Goal: Task Accomplishment & Management: Use online tool/utility

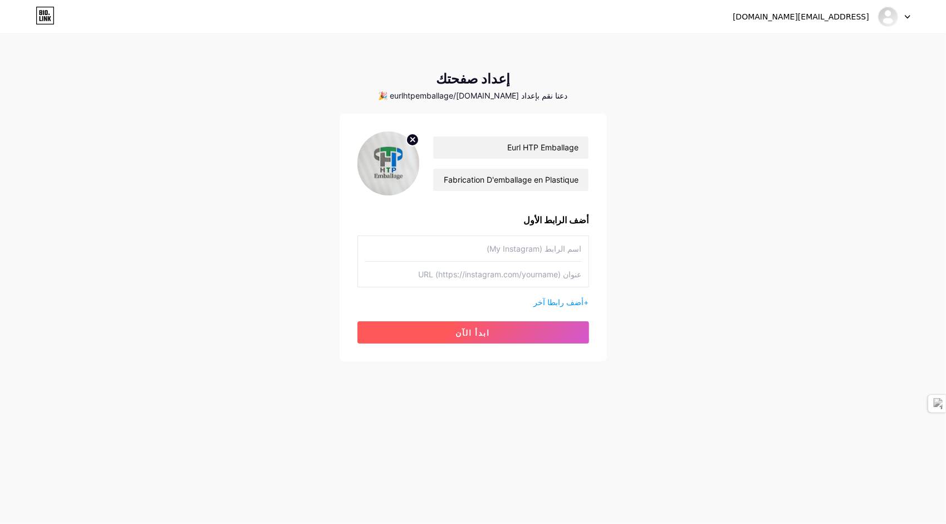
click at [472, 334] on span "ابدأ الآن" at bounding box center [473, 332] width 35 height 9
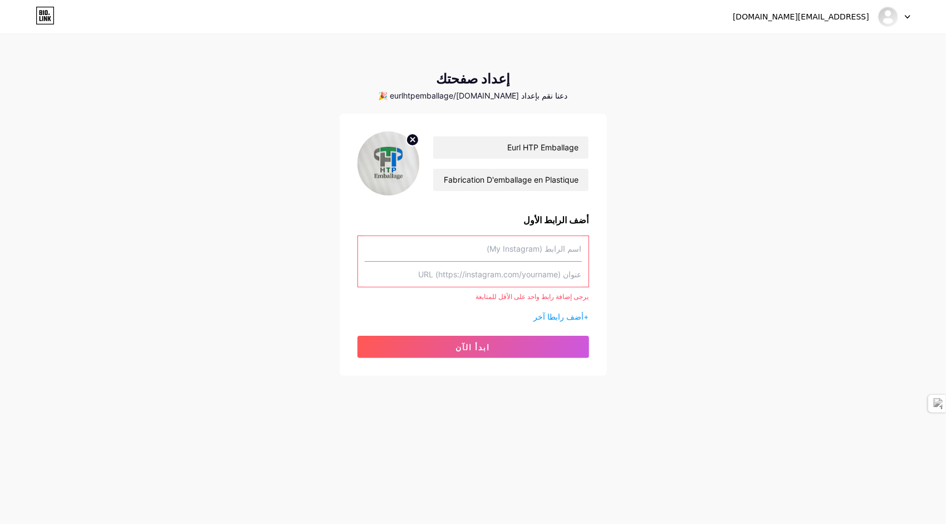
click at [521, 251] on input "text" at bounding box center [473, 248] width 217 height 25
click at [508, 277] on input "text" at bounding box center [473, 274] width 217 height 25
paste input "[URL][DOMAIN_NAME]"
type input "[URL][DOMAIN_NAME]"
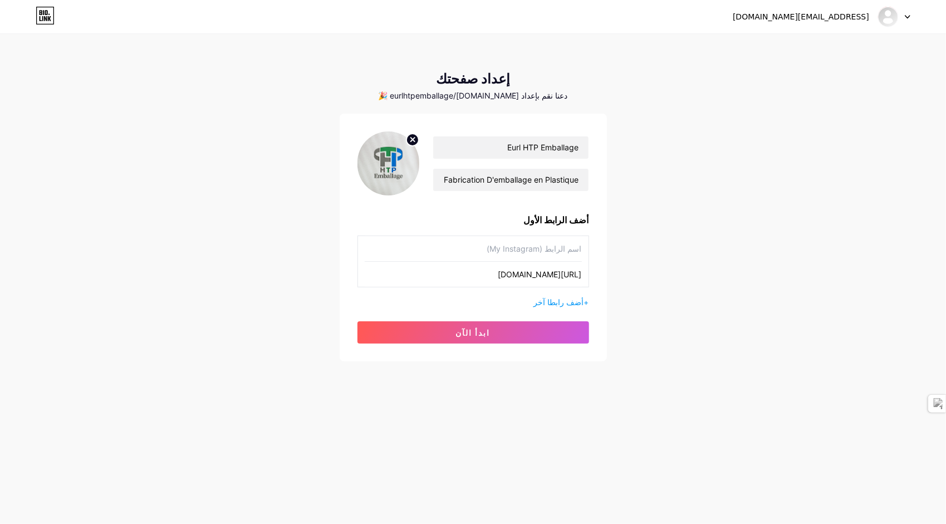
click at [501, 269] on input "[URL][DOMAIN_NAME]" at bounding box center [473, 274] width 217 height 25
paste input "www.[URL][DOMAIN_NAME]"
type input "www.[URL][DOMAIN_NAME]"
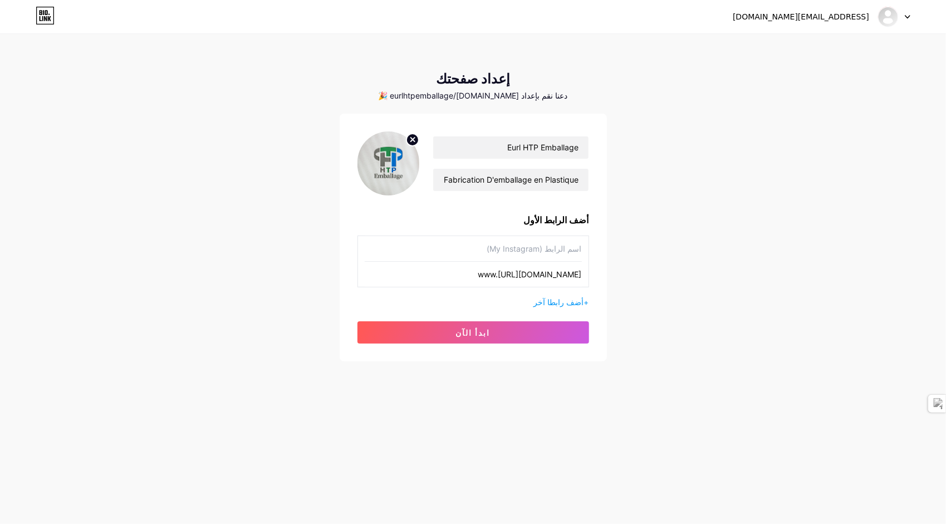
click at [519, 244] on input "text" at bounding box center [473, 248] width 217 height 25
type input "R"
type input "Facebook"
click at [466, 328] on span "ابدأ الآن" at bounding box center [473, 332] width 35 height 9
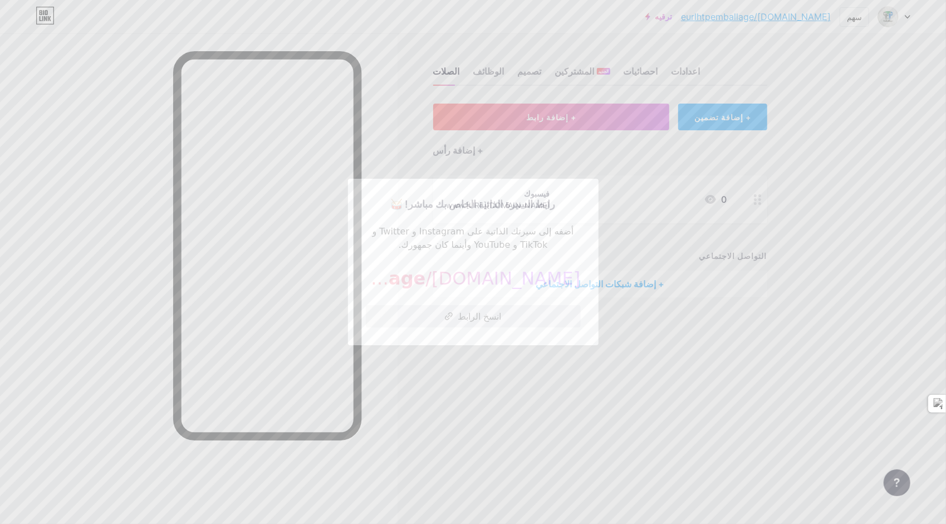
click at [462, 315] on font "انسخ الرابط" at bounding box center [479, 316] width 43 height 9
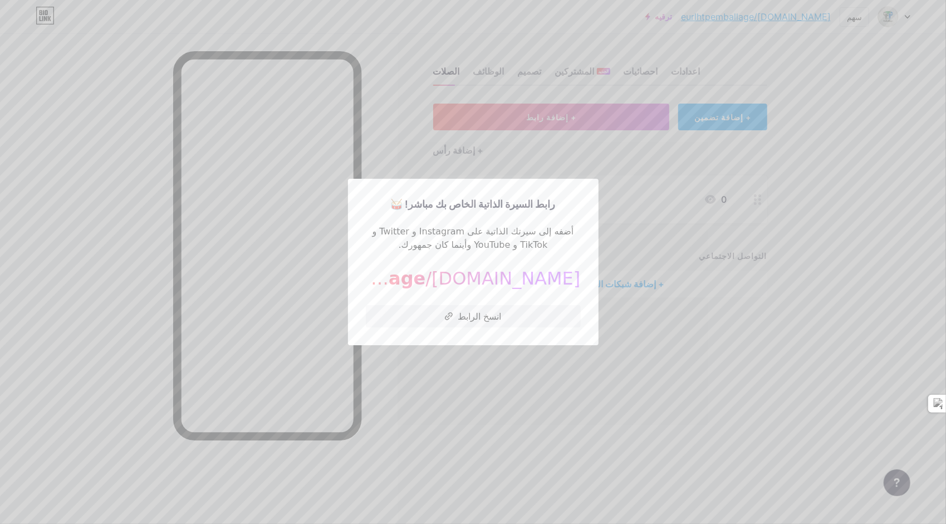
click at [541, 465] on div at bounding box center [473, 262] width 946 height 524
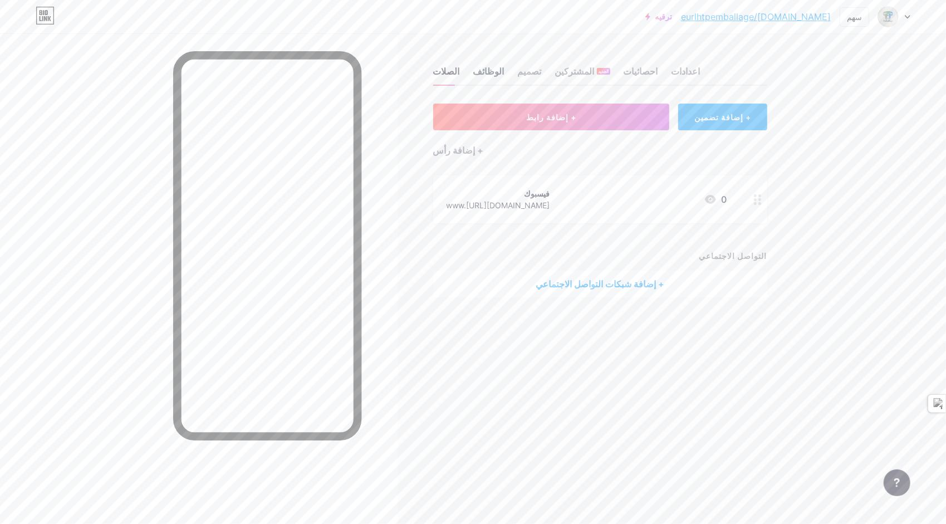
click at [480, 71] on div "الوظائف" at bounding box center [488, 75] width 31 height 20
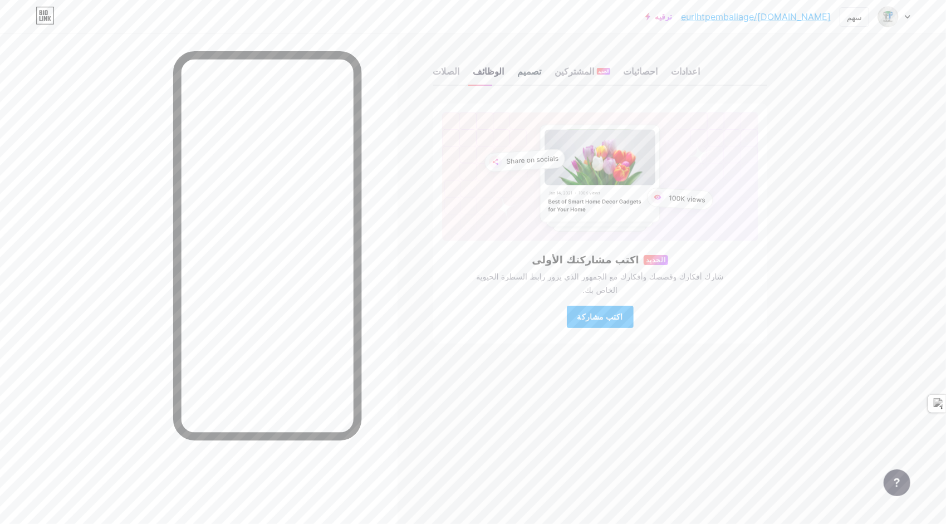
click at [518, 73] on div "تصميم" at bounding box center [530, 75] width 24 height 20
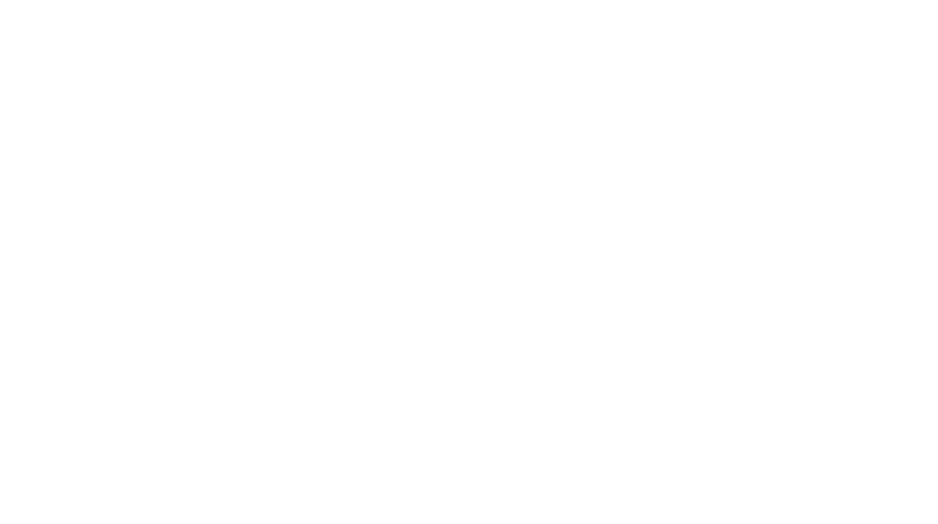
scroll to position [1206, 0]
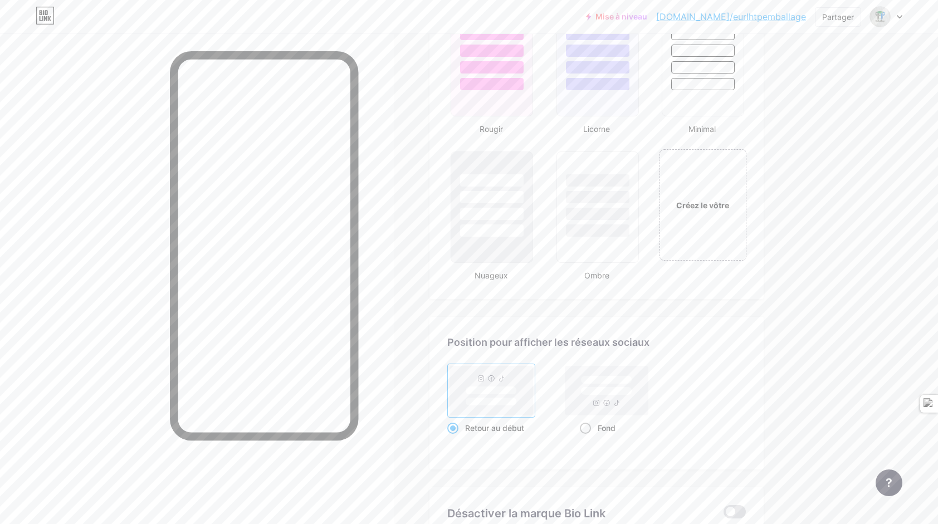
click at [587, 429] on span at bounding box center [585, 428] width 11 height 11
click at [587, 438] on input "Fond" at bounding box center [583, 441] width 7 height 7
radio input "true"
click at [703, 224] on div "Créez le vôtre" at bounding box center [703, 204] width 90 height 115
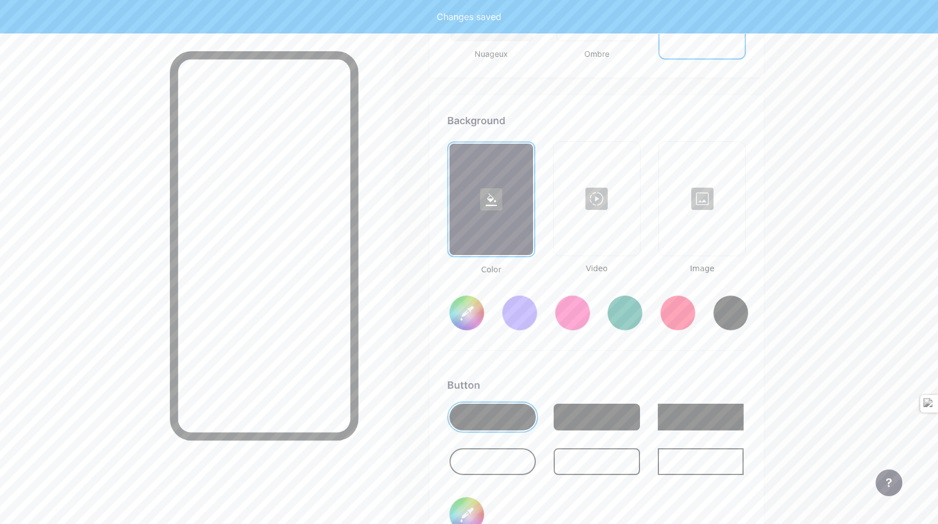
type input "#ffffff"
type input "#000000"
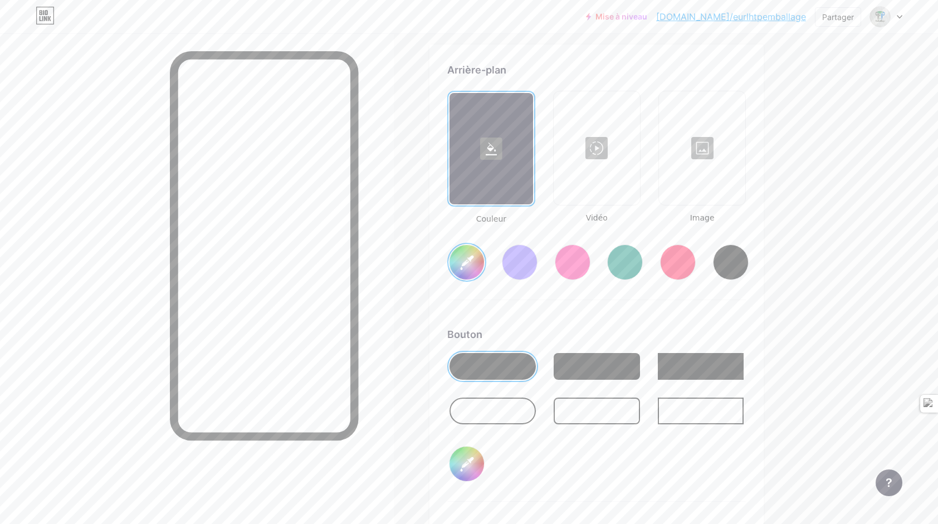
click at [699, 151] on div at bounding box center [702, 147] width 84 height 111
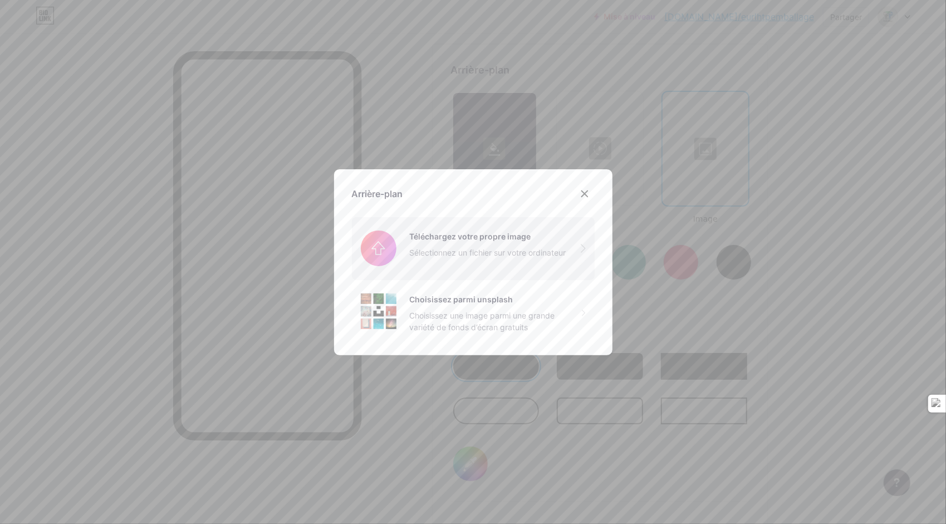
click at [414, 237] on input "file" at bounding box center [473, 248] width 243 height 62
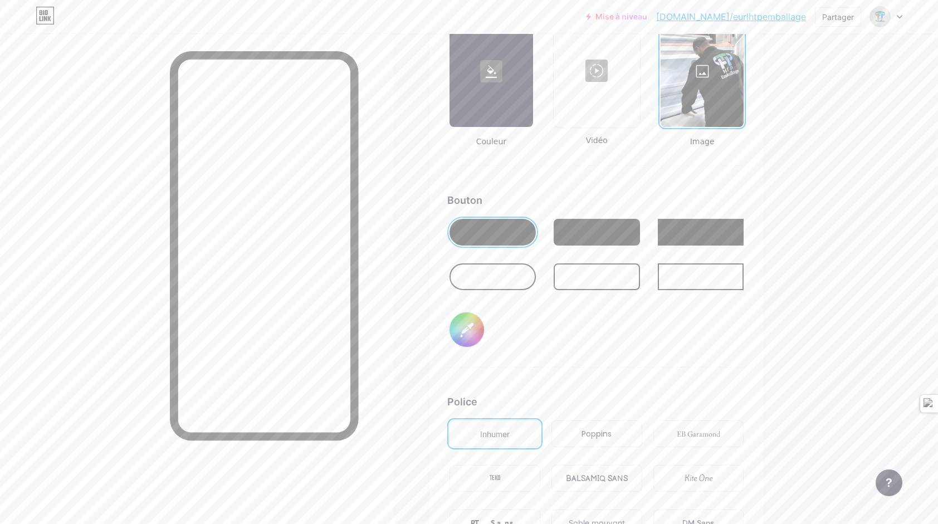
scroll to position [1571, 0]
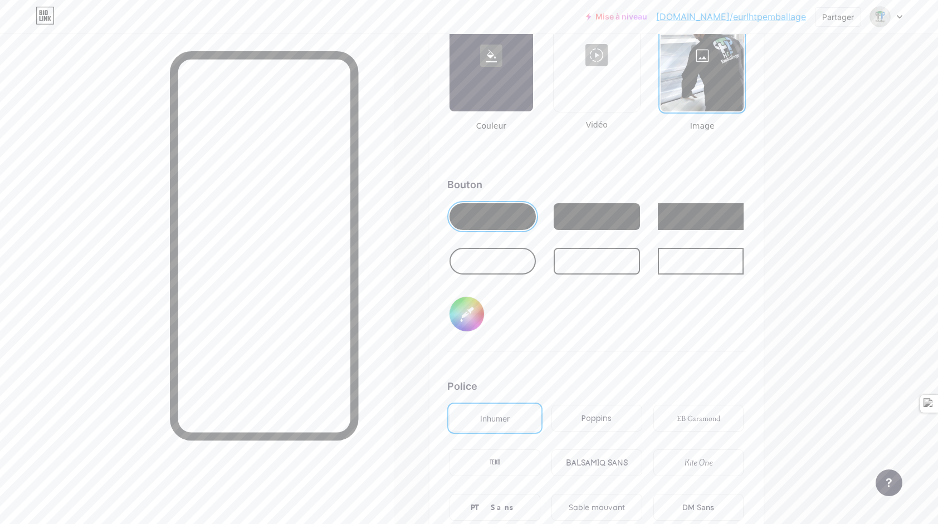
click at [476, 315] on input "#000000" at bounding box center [466, 314] width 35 height 35
click at [477, 320] on input "#abc4fe" at bounding box center [466, 314] width 35 height 35
click at [476, 316] on input "#593626" at bounding box center [466, 314] width 35 height 35
click at [476, 322] on input "#000000" at bounding box center [466, 314] width 35 height 35
click at [617, 371] on div "Arrière-plan Couleur Vidéo Image [PERSON_NAME] #056ddf Police Inhumer Poppins E…" at bounding box center [596, 270] width 298 height 602
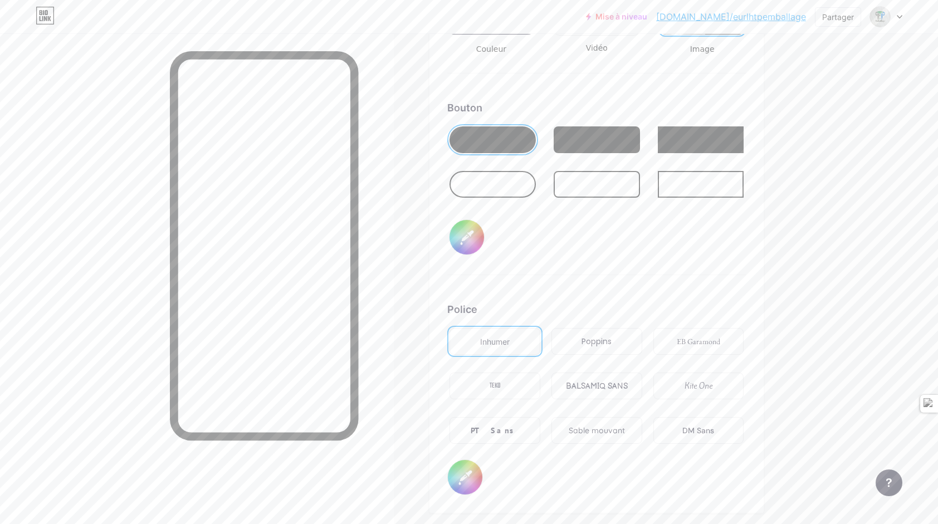
scroll to position [1664, 0]
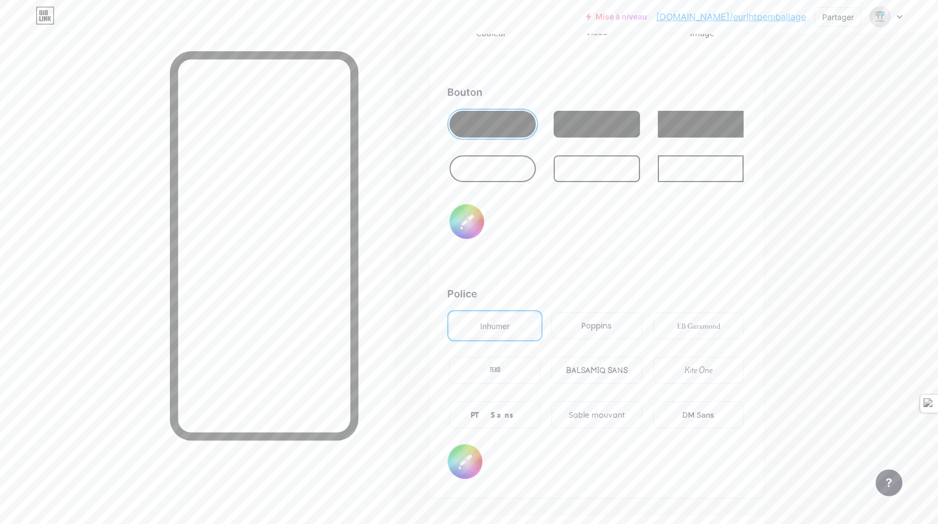
click at [683, 328] on div "EB Garamond" at bounding box center [698, 326] width 43 height 12
click at [499, 416] on div "PT Sans" at bounding box center [494, 415] width 49 height 12
click at [583, 367] on div "BALSAMIQ SANS" at bounding box center [597, 371] width 62 height 12
click at [601, 413] on div "Sable mouvant" at bounding box center [596, 415] width 56 height 12
click at [592, 328] on div "Poppins" at bounding box center [596, 326] width 30 height 12
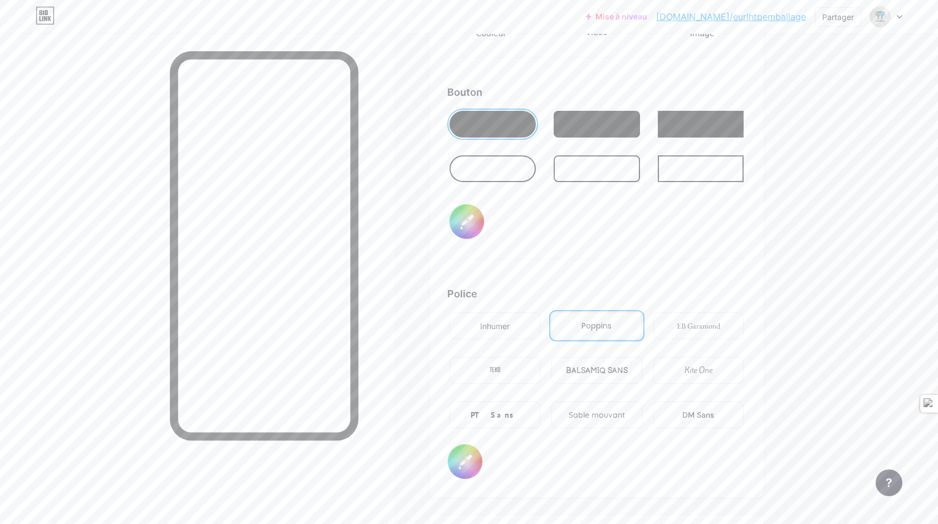
click at [505, 414] on div "PT Sans" at bounding box center [494, 415] width 49 height 12
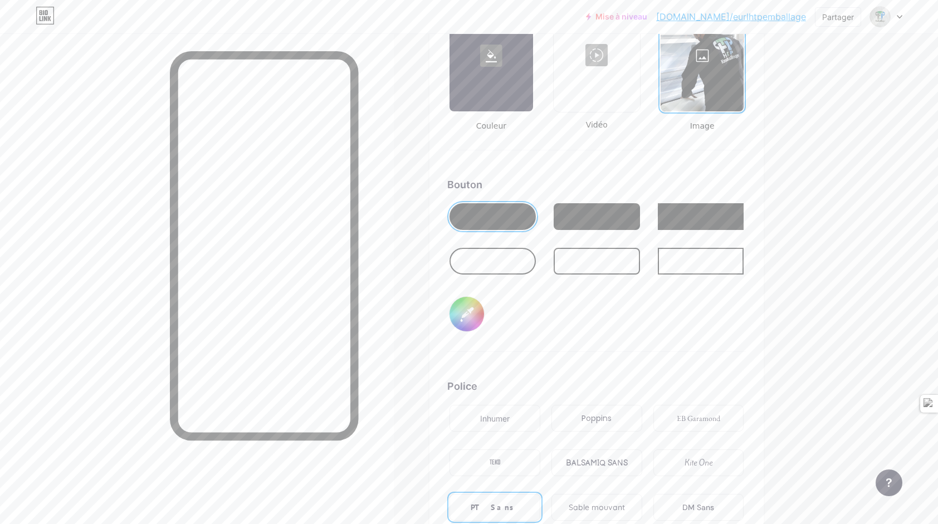
click at [472, 314] on input "#056ddf" at bounding box center [466, 314] width 35 height 35
type input "#1c70e3"
click at [521, 298] on div "[PERSON_NAME] #1c70e3" at bounding box center [596, 264] width 298 height 175
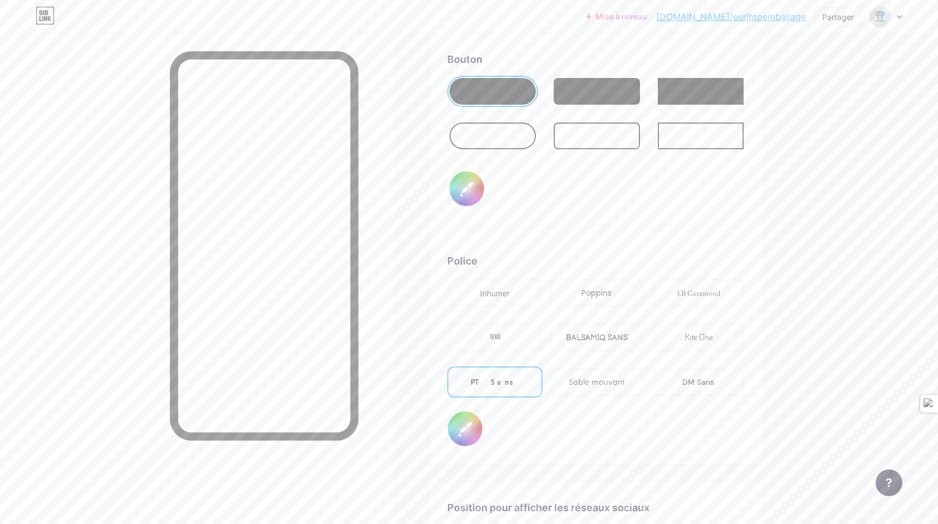
scroll to position [1757, 0]
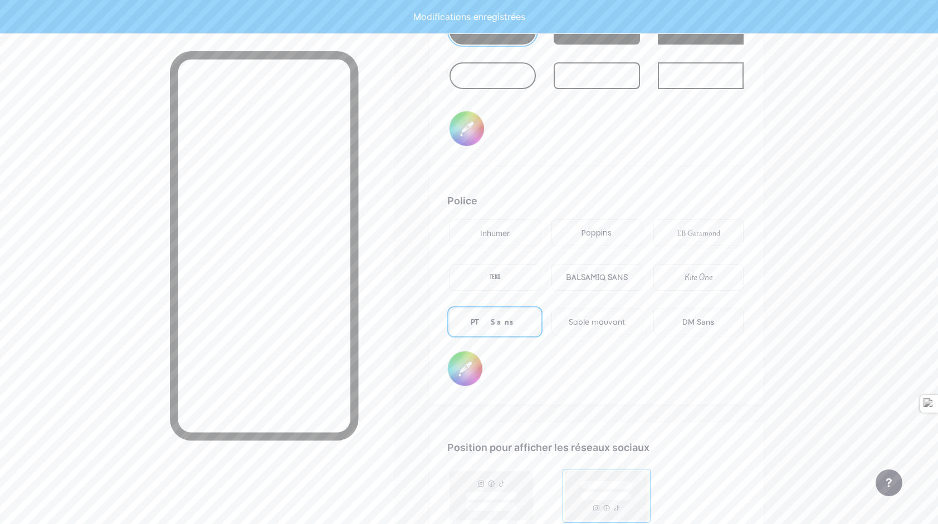
click at [474, 362] on input "#000000" at bounding box center [465, 368] width 35 height 35
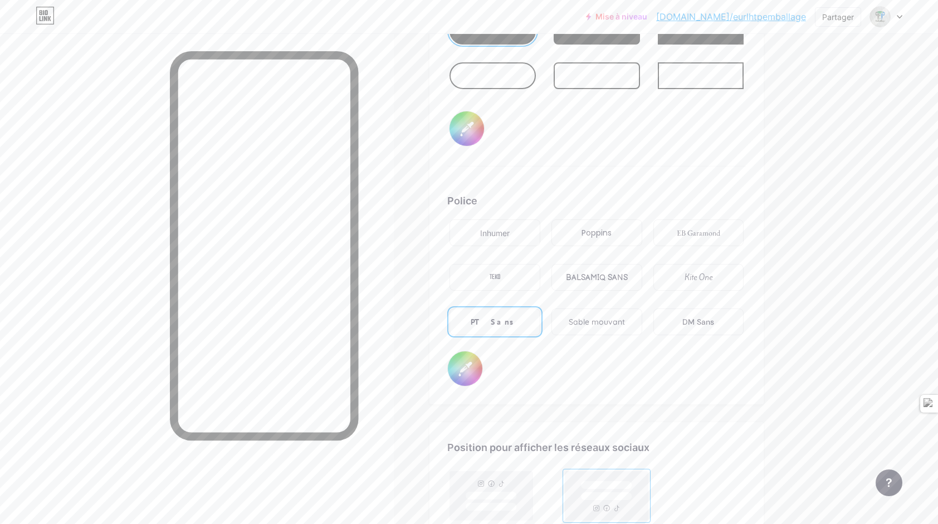
drag, startPoint x: 470, startPoint y: 362, endPoint x: 421, endPoint y: 300, distance: 79.3
click at [471, 360] on input "#ffffff" at bounding box center [465, 368] width 35 height 35
click at [471, 371] on input "#ffffff" at bounding box center [465, 368] width 35 height 35
type input "#ffffff"
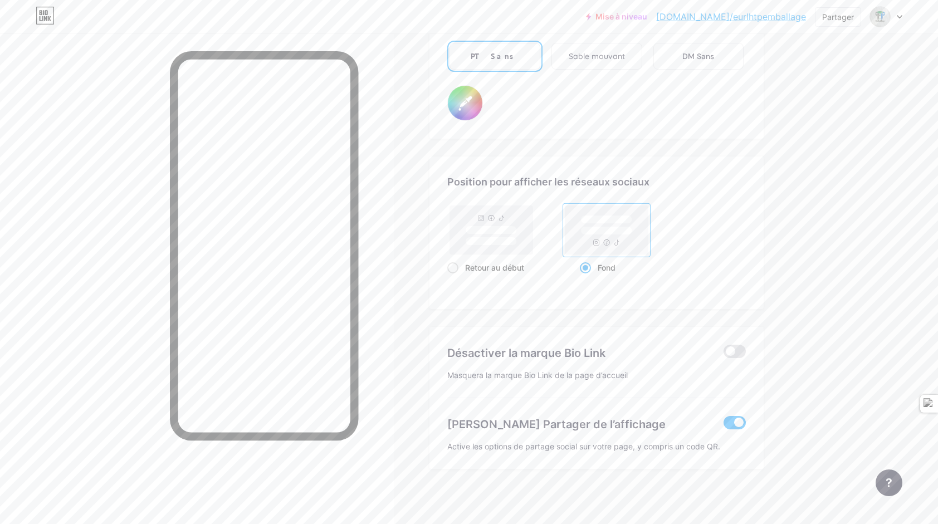
scroll to position [1744, 0]
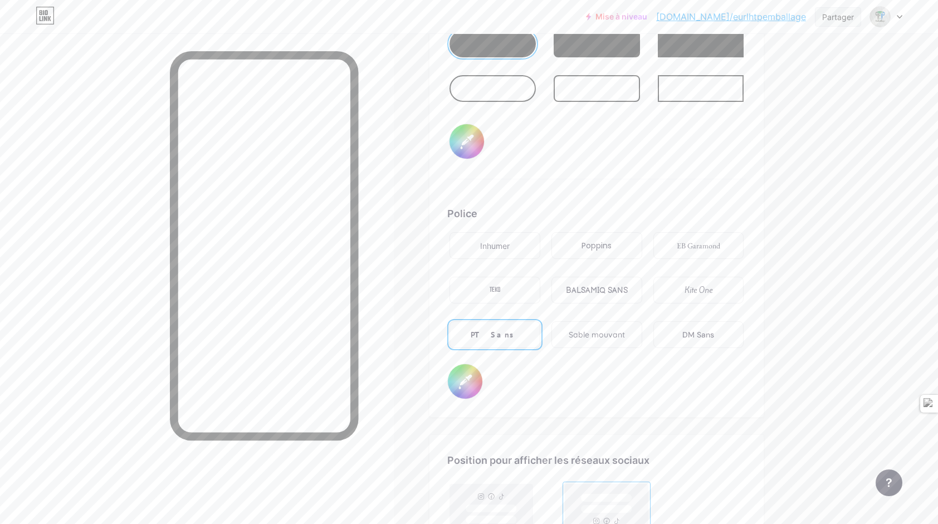
click at [843, 20] on div "Partager" at bounding box center [838, 17] width 32 height 12
click at [749, 56] on div "Copier le lien" at bounding box center [759, 57] width 58 height 13
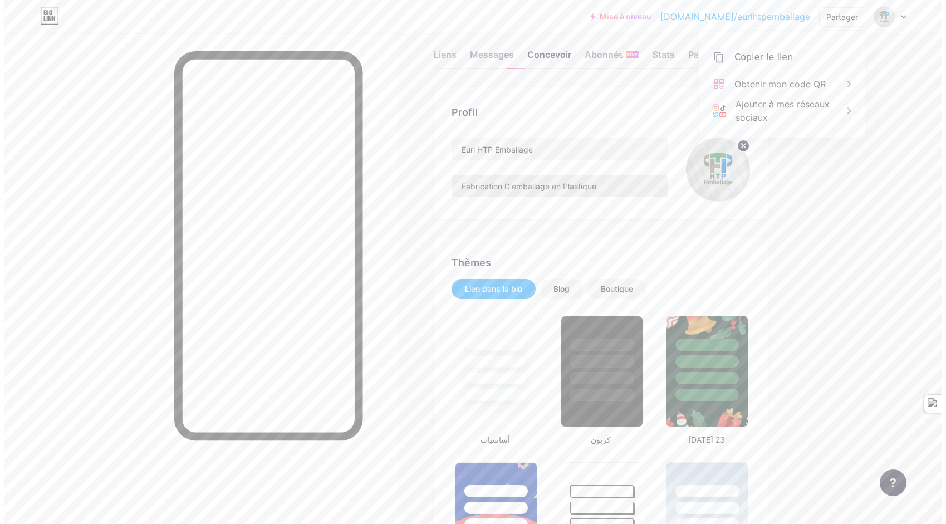
scroll to position [0, 0]
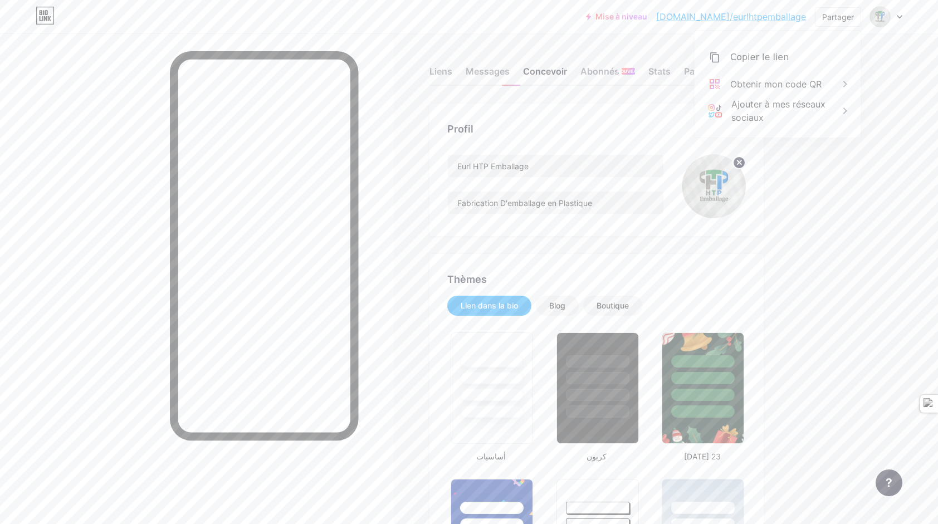
click at [711, 194] on img at bounding box center [714, 186] width 64 height 64
click at [739, 161] on circle at bounding box center [739, 162] width 12 height 12
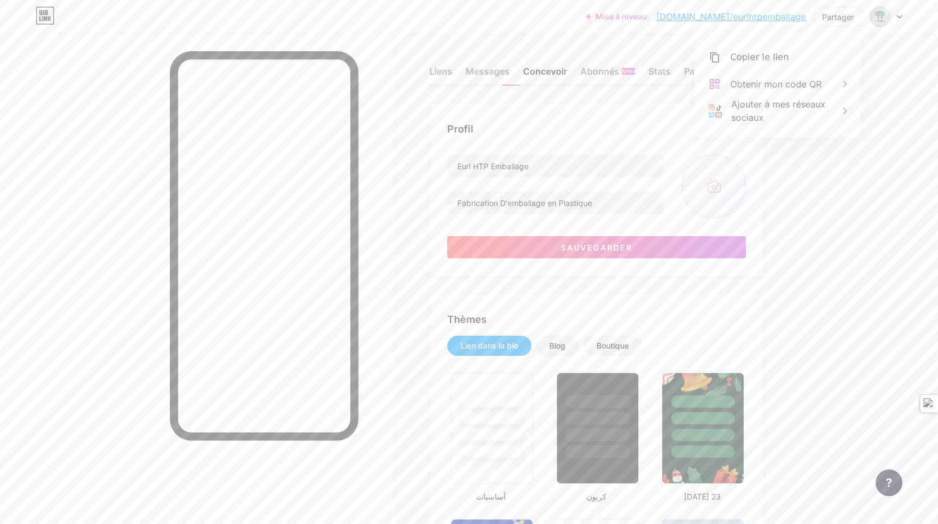
click at [710, 196] on input "file" at bounding box center [714, 186] width 64 height 64
type input "C:\fakepath\HTP.png"
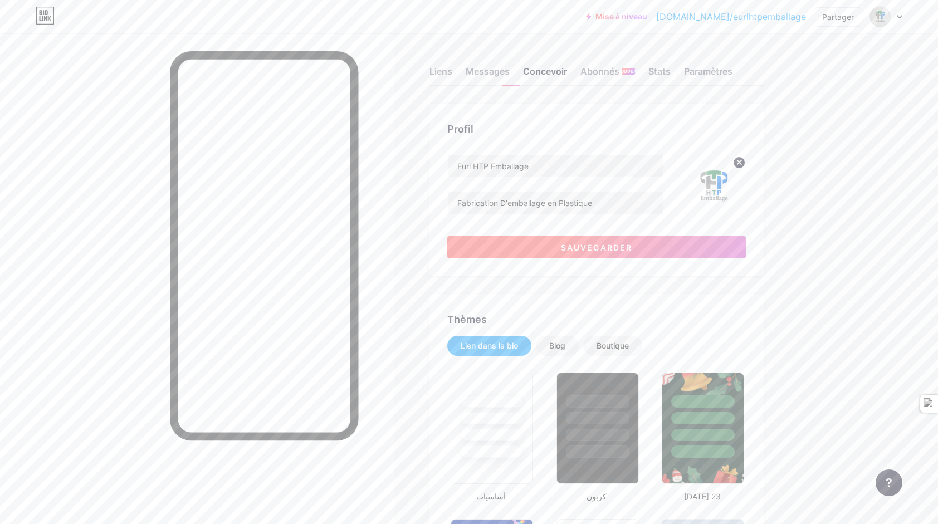
click at [599, 245] on span "Sauvegarder" at bounding box center [596, 247] width 71 height 9
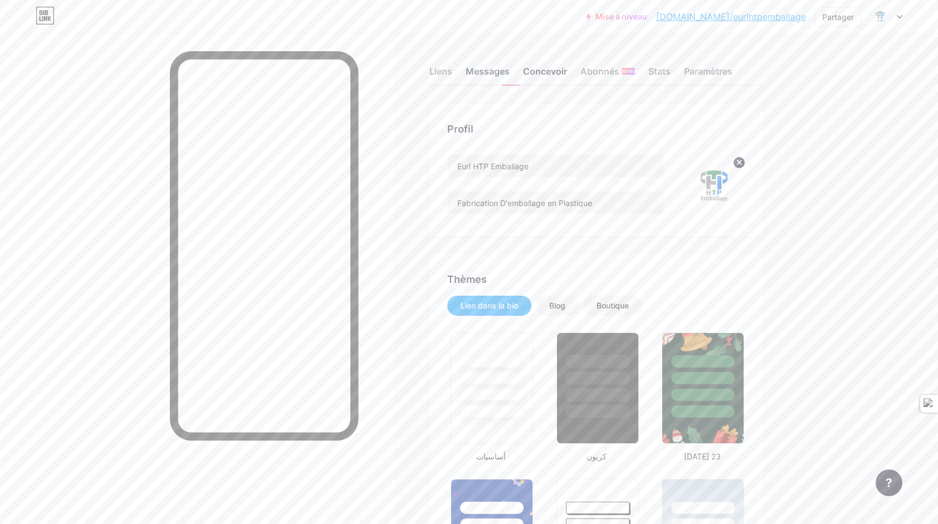
click at [496, 71] on div "Messages" at bounding box center [487, 75] width 44 height 20
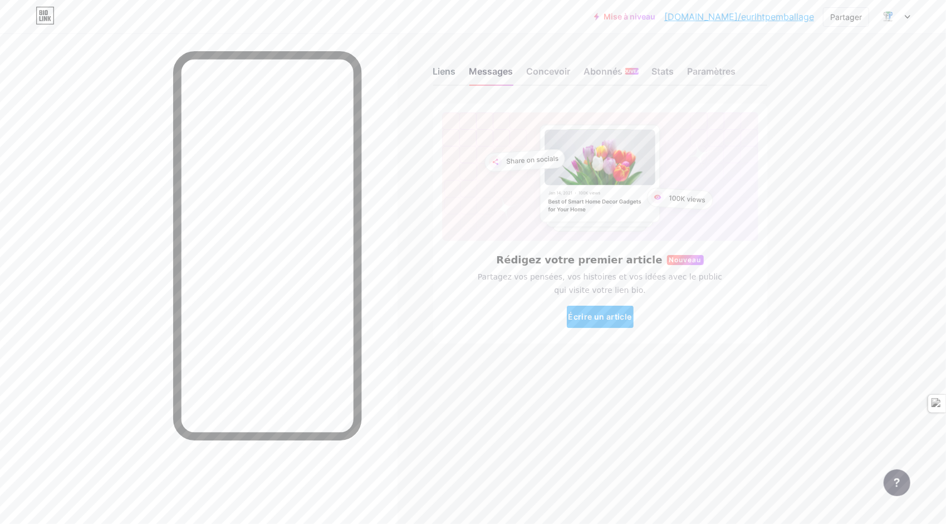
click at [449, 71] on div "Liens" at bounding box center [444, 75] width 23 height 20
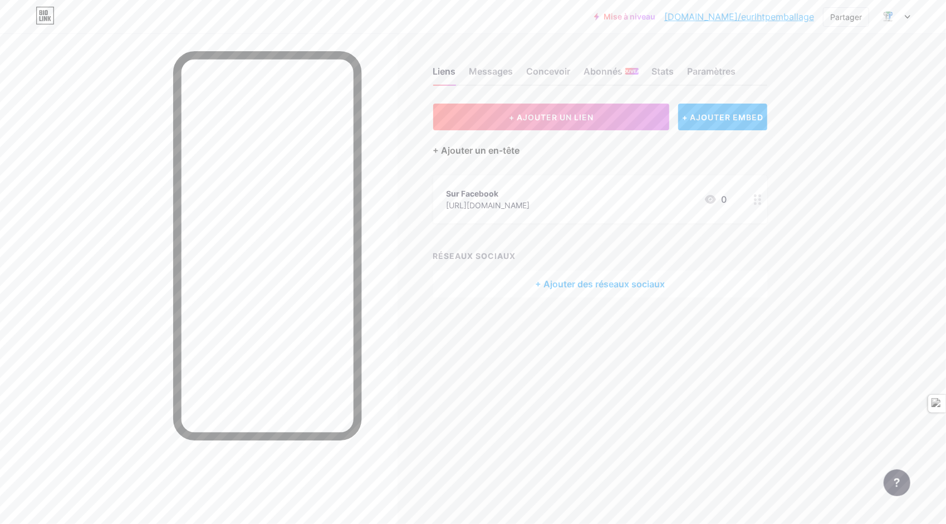
click at [484, 148] on div "+ Ajouter un en-tête" at bounding box center [476, 150] width 87 height 13
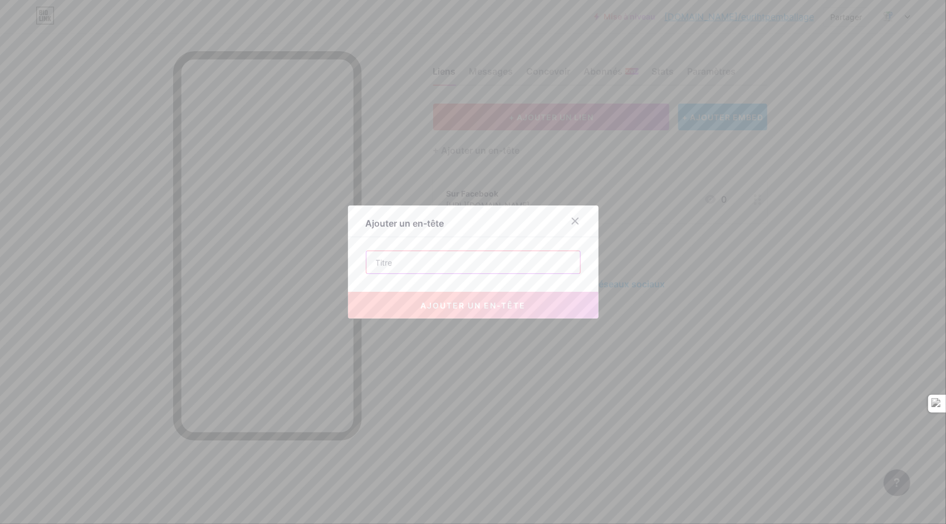
click at [430, 264] on input "text" at bounding box center [473, 262] width 214 height 22
paste input "Sacs et [PERSON_NAME] en PE"
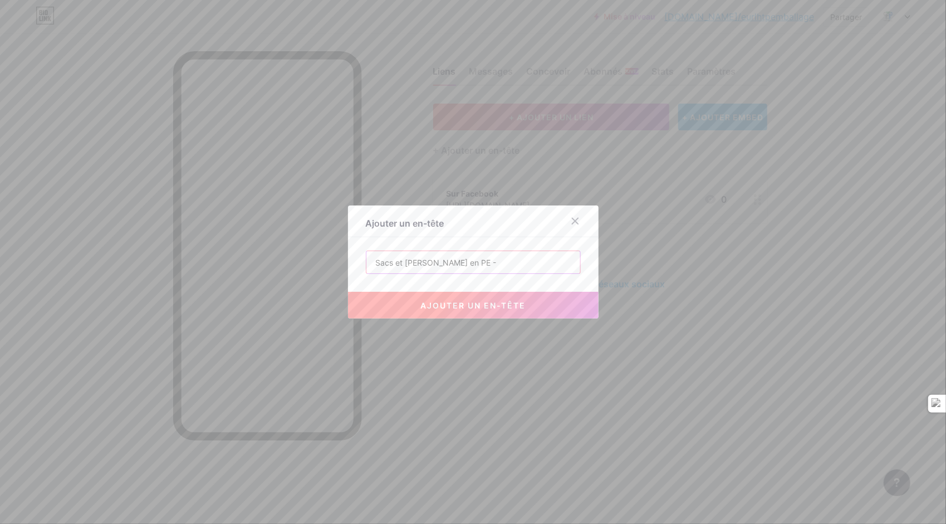
paste input "Films thermorétractables"
paste input "Films tunnels & agricoles"
drag, startPoint x: 474, startPoint y: 257, endPoint x: 492, endPoint y: 257, distance: 17.8
click at [492, 257] on input "Sacs et [PERSON_NAME] en PE - Films thermorétractables - Films tunnels & agrico…" at bounding box center [473, 262] width 214 height 22
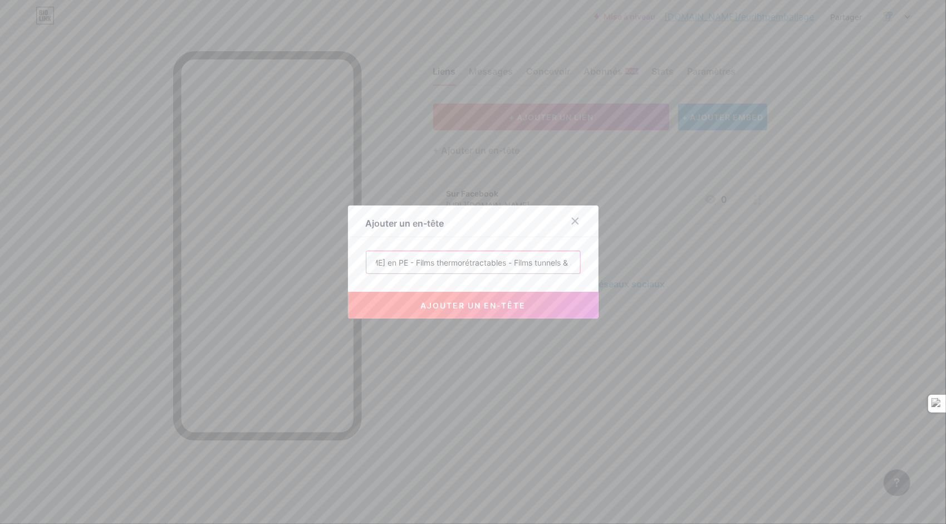
click at [532, 266] on input "Sacs et [PERSON_NAME] en PE - Films thermorétractables - Films tunnels & agrico…" at bounding box center [473, 262] width 214 height 22
paste input "Film"
type input "Sacs et [PERSON_NAME] en PE - Films thermorétractables - Films tunnels & agrico…"
drag, startPoint x: 443, startPoint y: 260, endPoint x: 477, endPoint y: 354, distance: 99.5
click at [477, 354] on div at bounding box center [473, 262] width 946 height 524
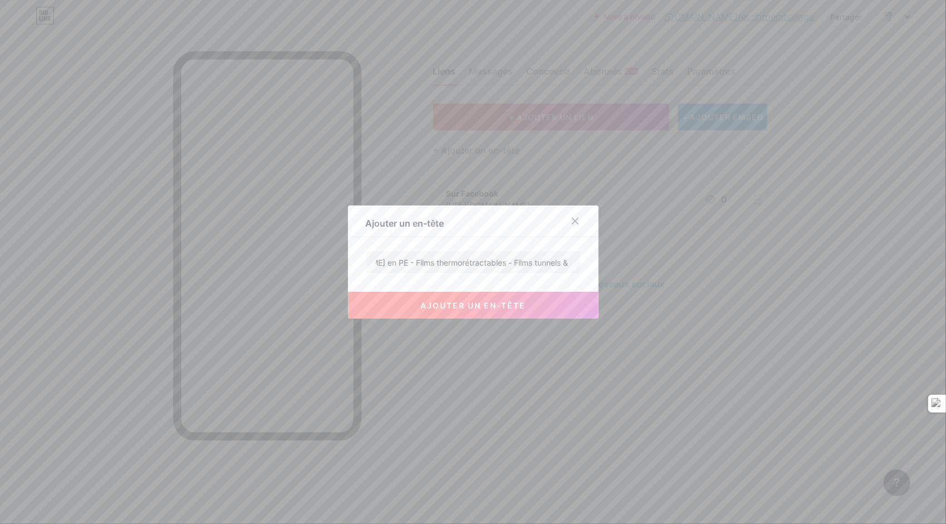
scroll to position [0, 0]
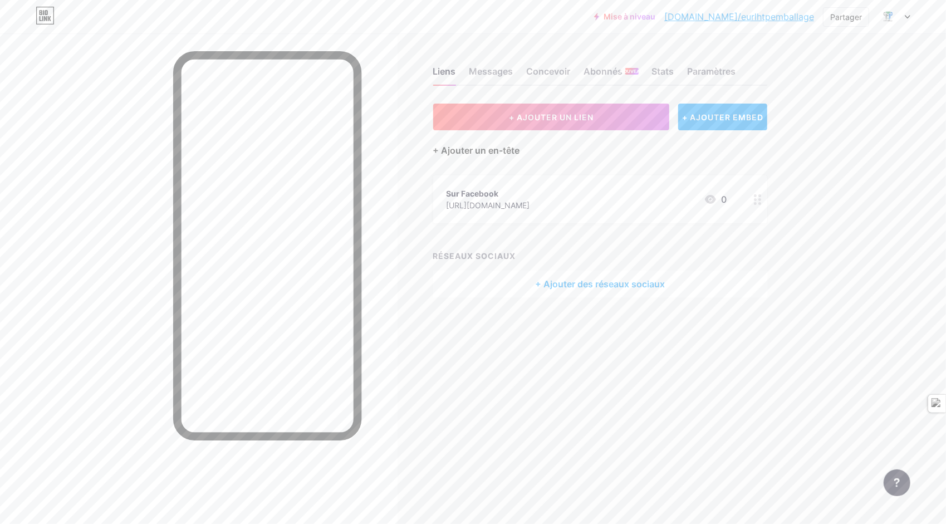
click at [505, 155] on div "+ Ajouter un en-tête" at bounding box center [476, 150] width 87 height 13
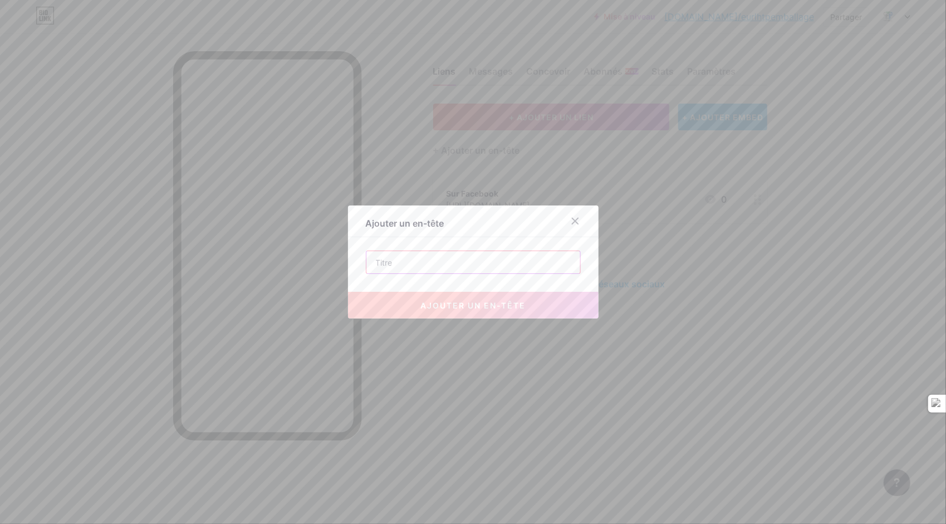
click at [443, 262] on input "text" at bounding box center [473, 262] width 214 height 22
paste input "Sacs et [PERSON_NAME] en PE"
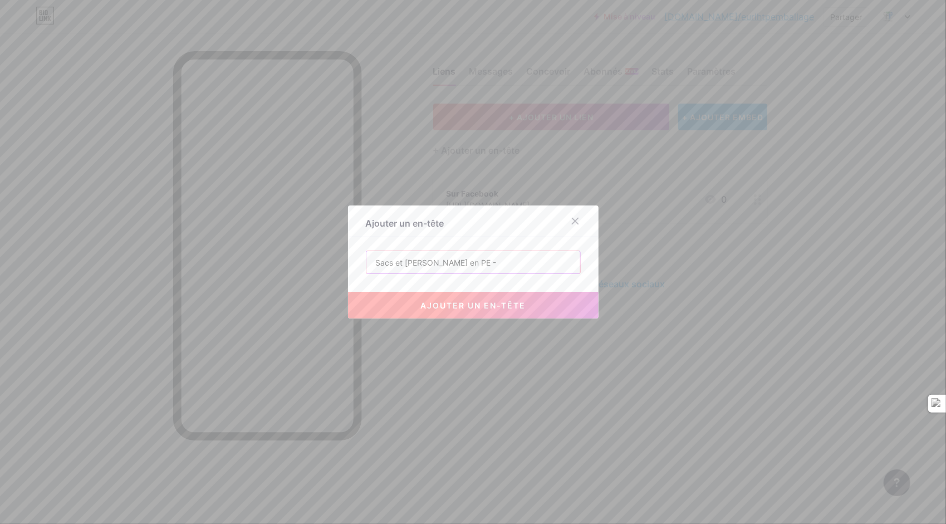
paste input "Films thermorétractables"
paste input "Films tunnels & agricoles"
type input "Sacs et [PERSON_NAME] en PE - Films thermorétractables - Films tunnels & agrico…"
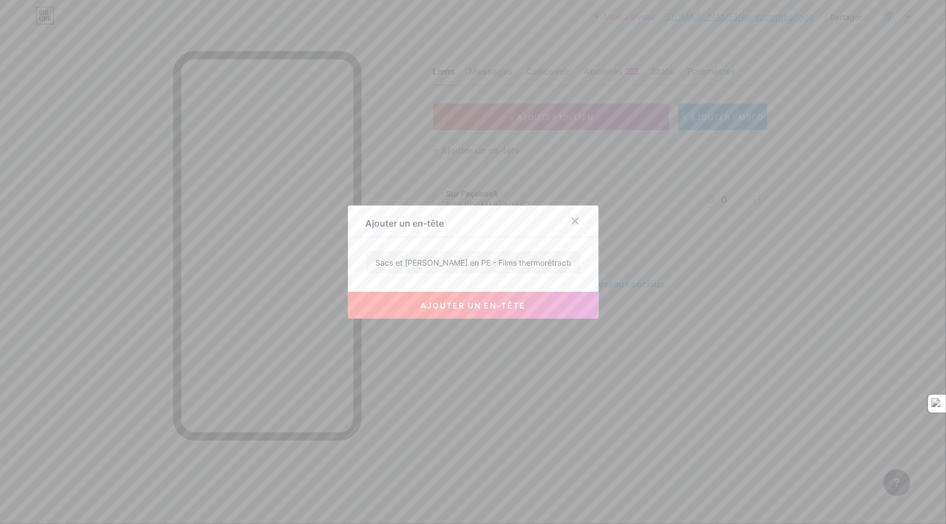
click at [489, 312] on button "Ajouter un en-tête" at bounding box center [473, 305] width 251 height 27
